Goal: Task Accomplishment & Management: Use online tool/utility

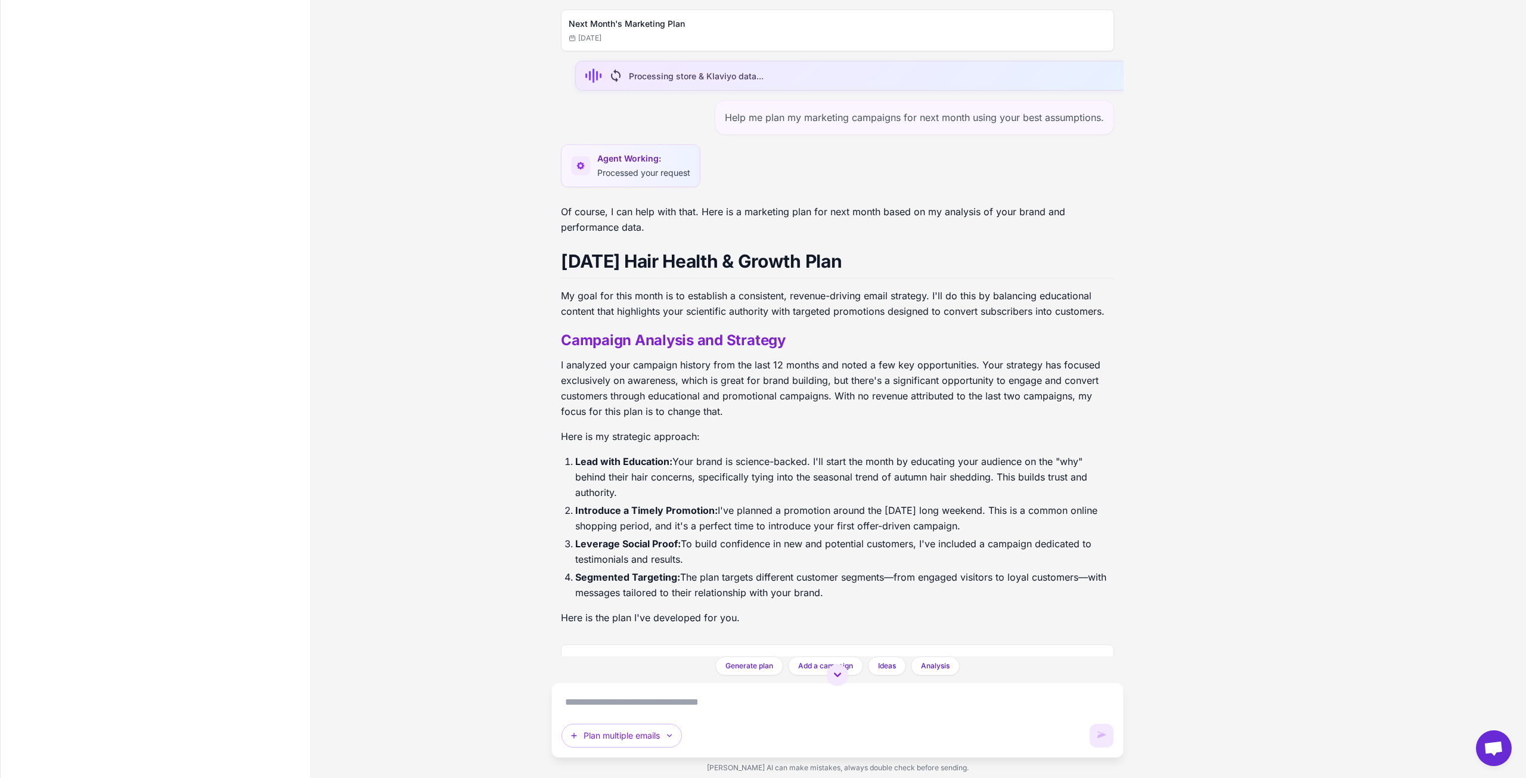
click at [1269, 418] on div "Next Month's Marketing Plan [DATE] sync Processing store & Klaviyo data... Help…" at bounding box center [837, 389] width 1377 height 778
click at [758, 341] on h2 "Campaign Analysis and Strategy" at bounding box center [837, 340] width 553 height 19
drag, startPoint x: 716, startPoint y: 229, endPoint x: 735, endPoint y: 395, distance: 166.7
type textarea "**********"
click at [716, 247] on div "Of course, I can help with that. Here is a marketing plan for next month based …" at bounding box center [837, 419] width 553 height 431
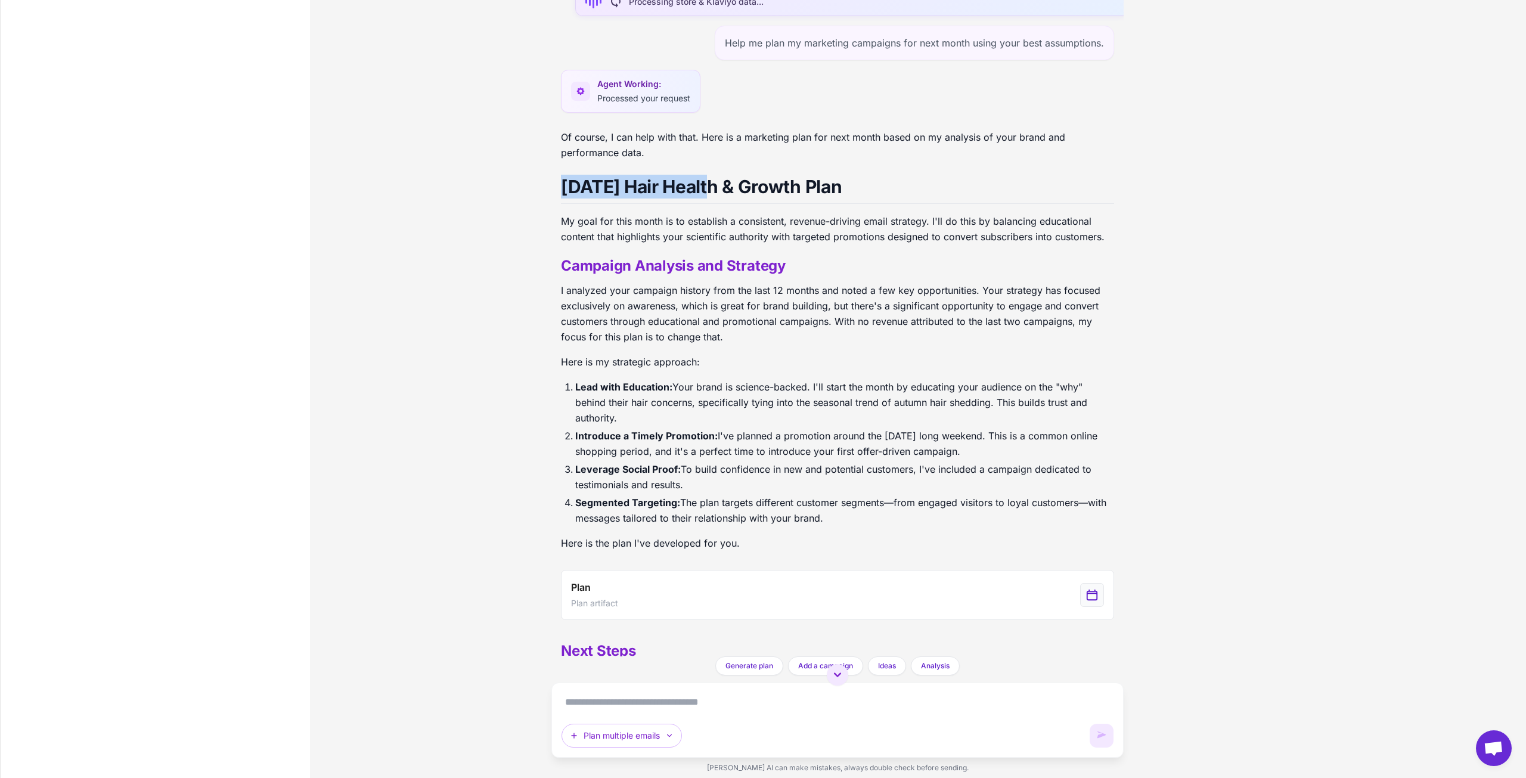
scroll to position [145, 0]
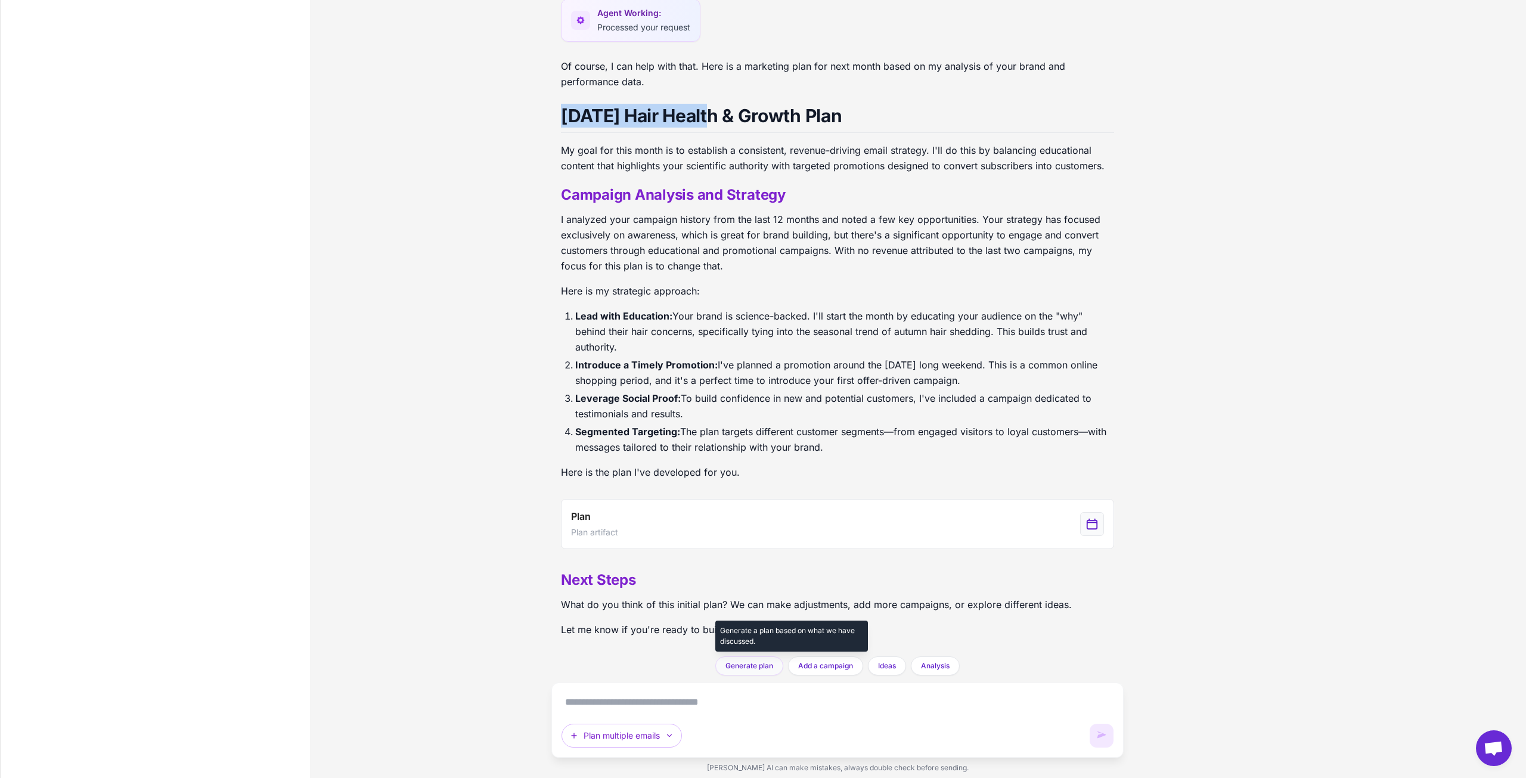
click at [745, 667] on span "Generate plan" at bounding box center [749, 665] width 48 height 11
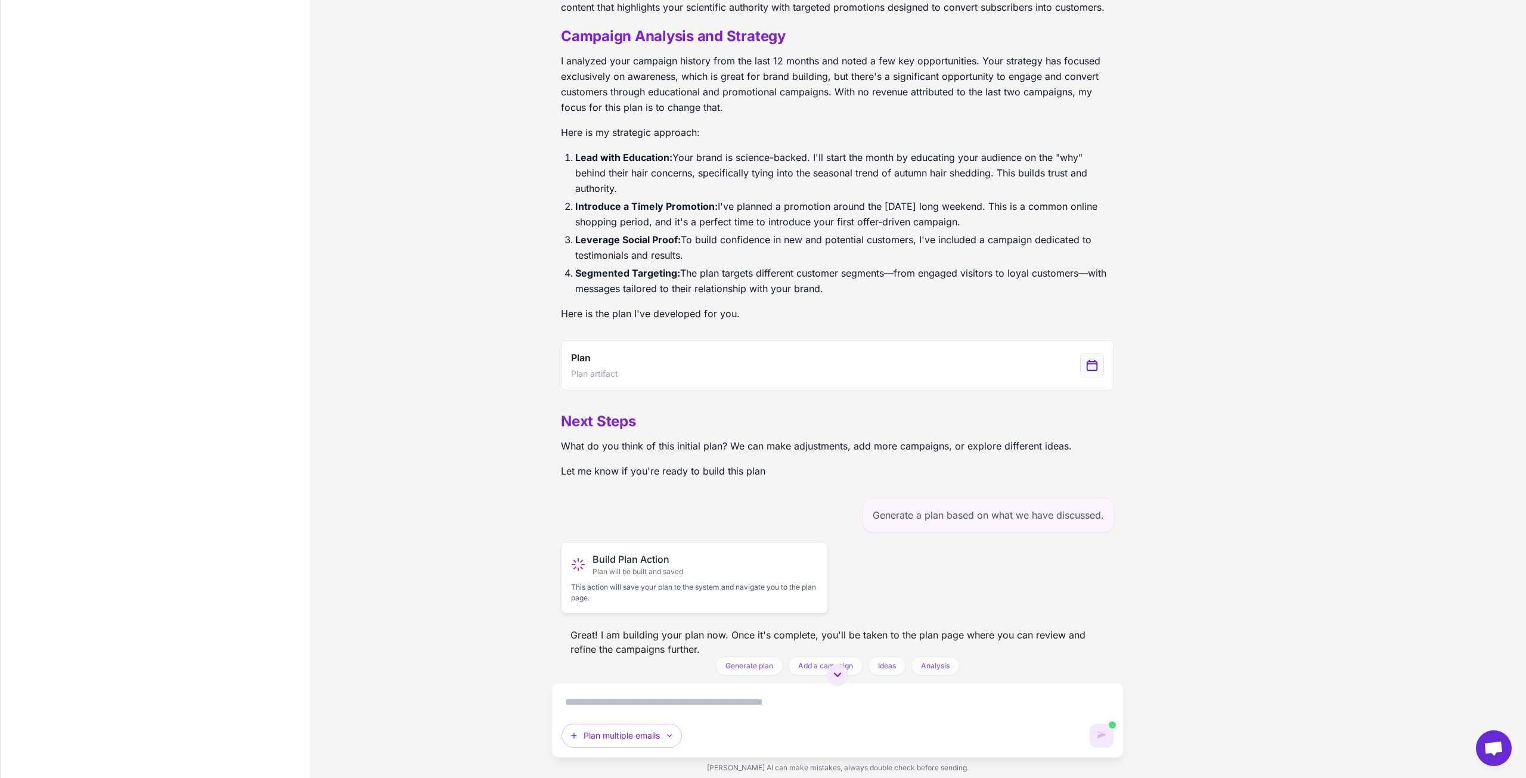
scroll to position [318, 0]
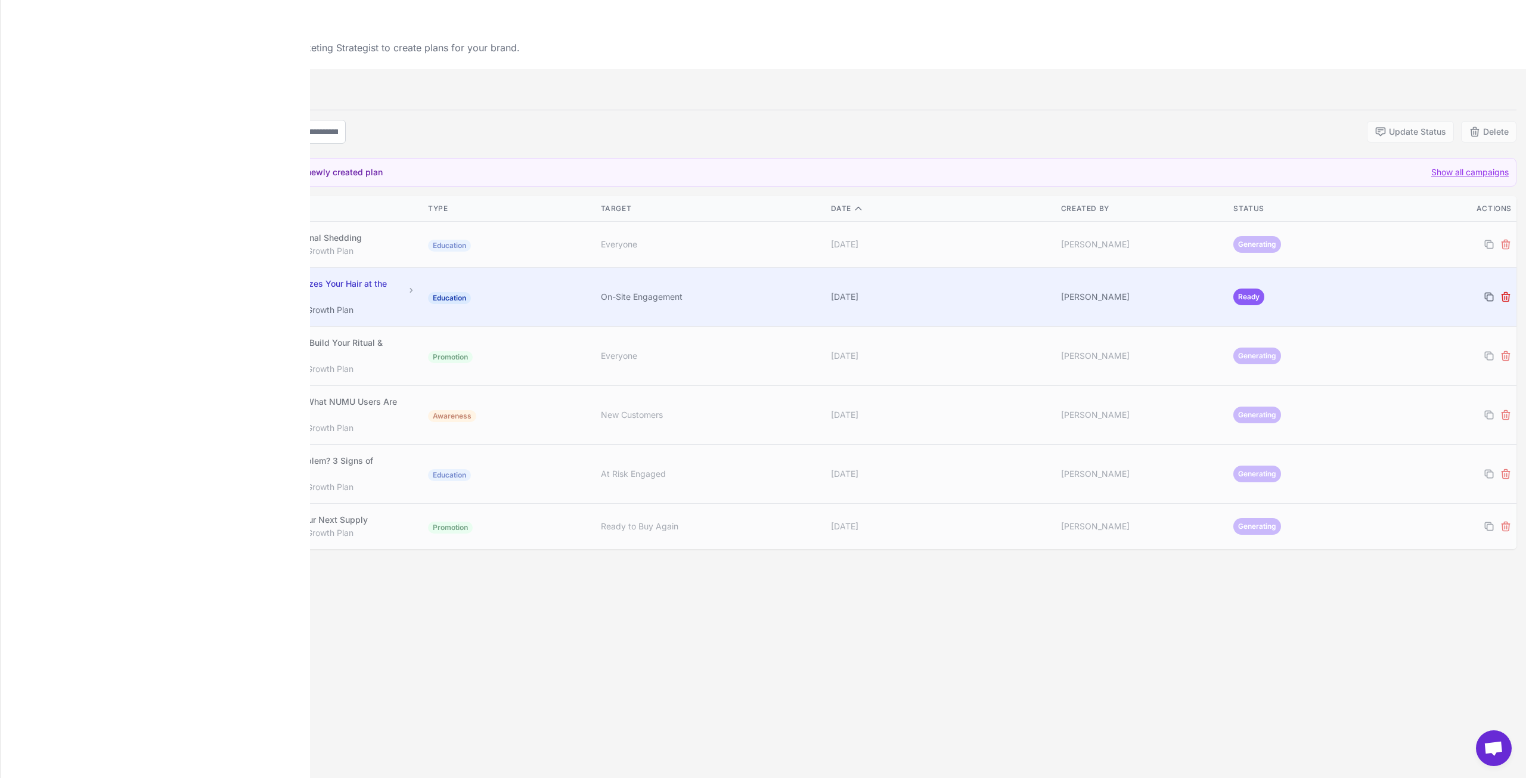
click at [357, 284] on div "How NAD+ Re-Energizes Your Hair at the Root" at bounding box center [314, 290] width 181 height 26
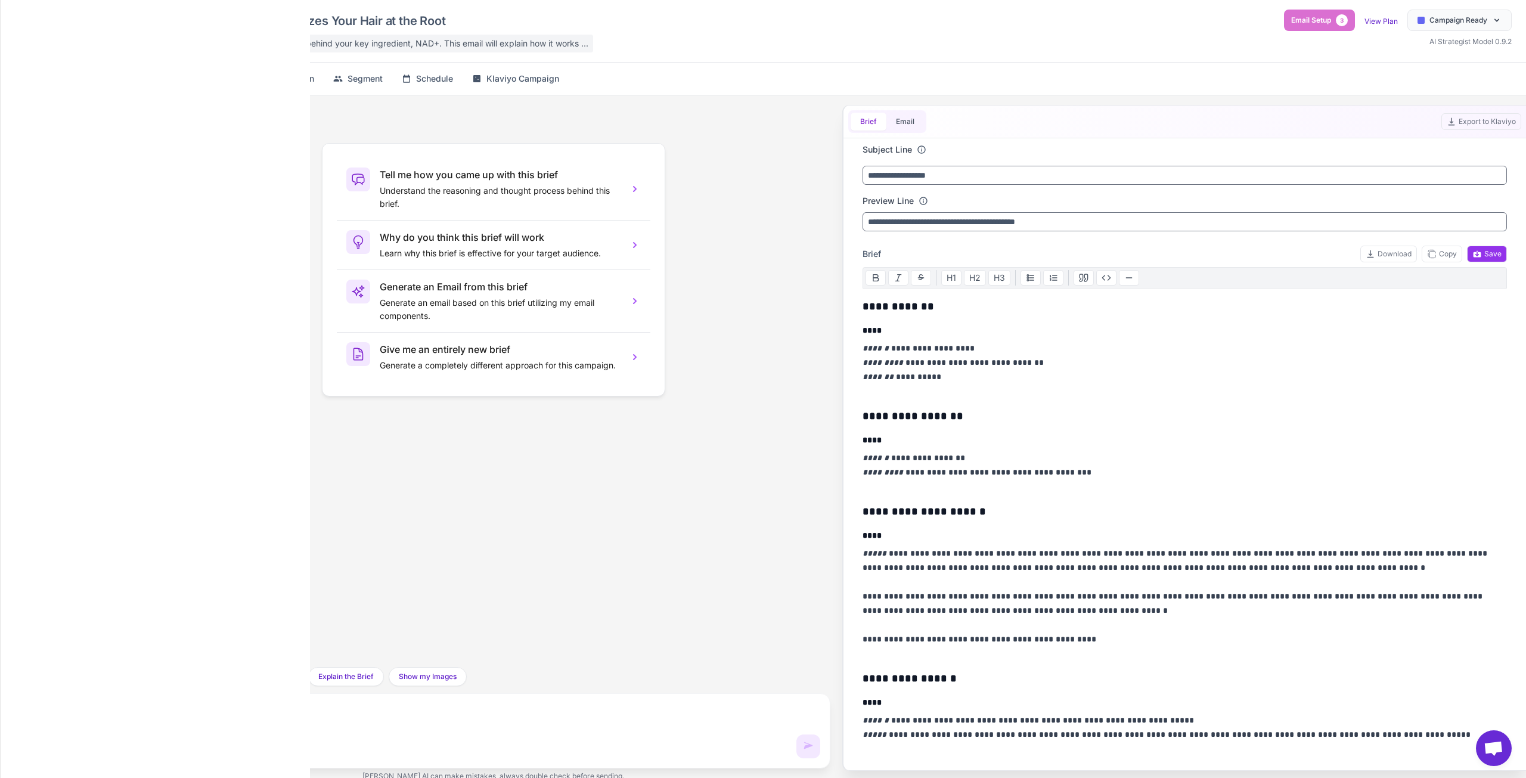
click at [470, 44] on span "A deep dive into the science behind your key ingredient, NAD+. This email will …" at bounding box center [390, 43] width 396 height 13
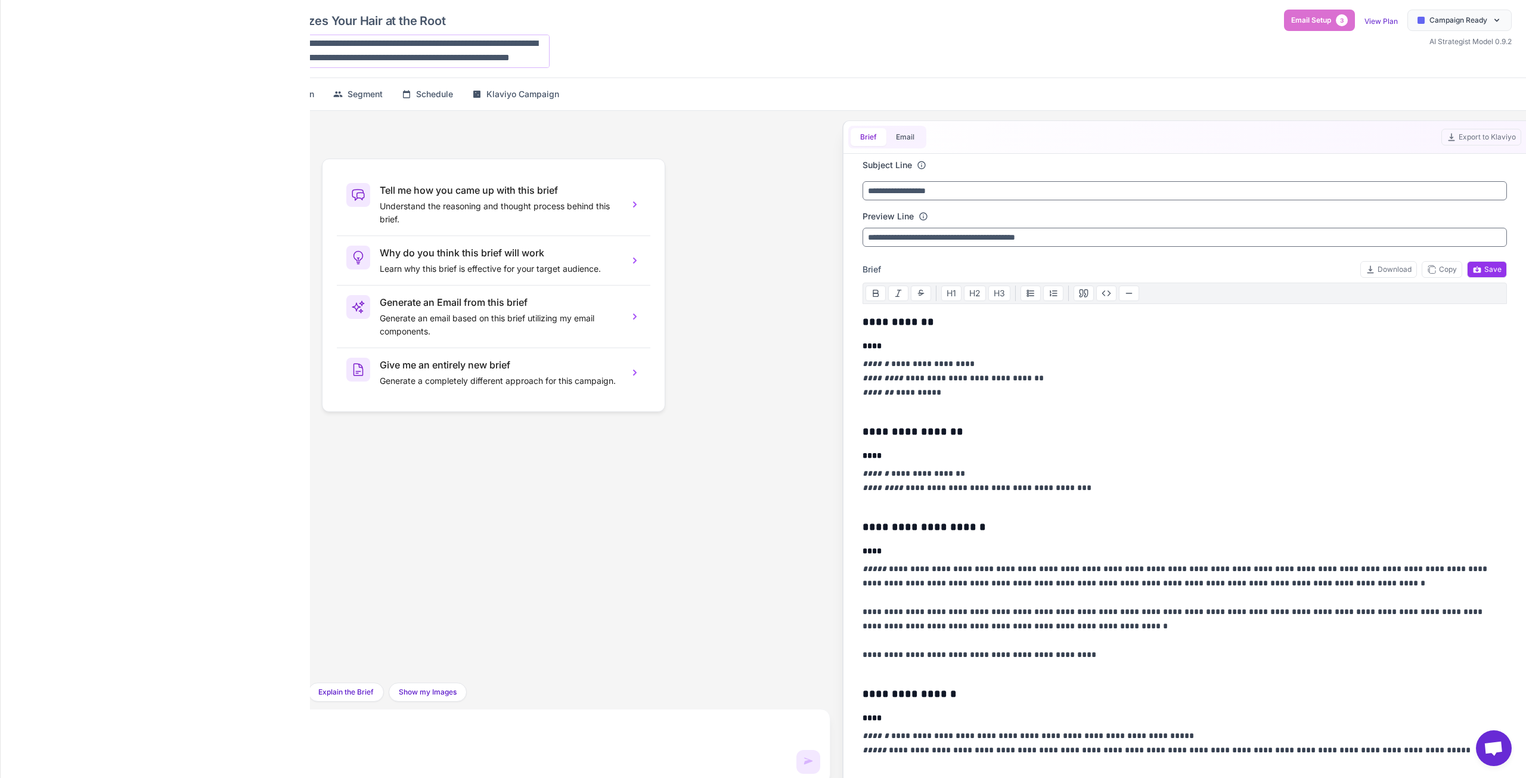
scroll to position [15, 0]
